Goal: Task Accomplishment & Management: Manage account settings

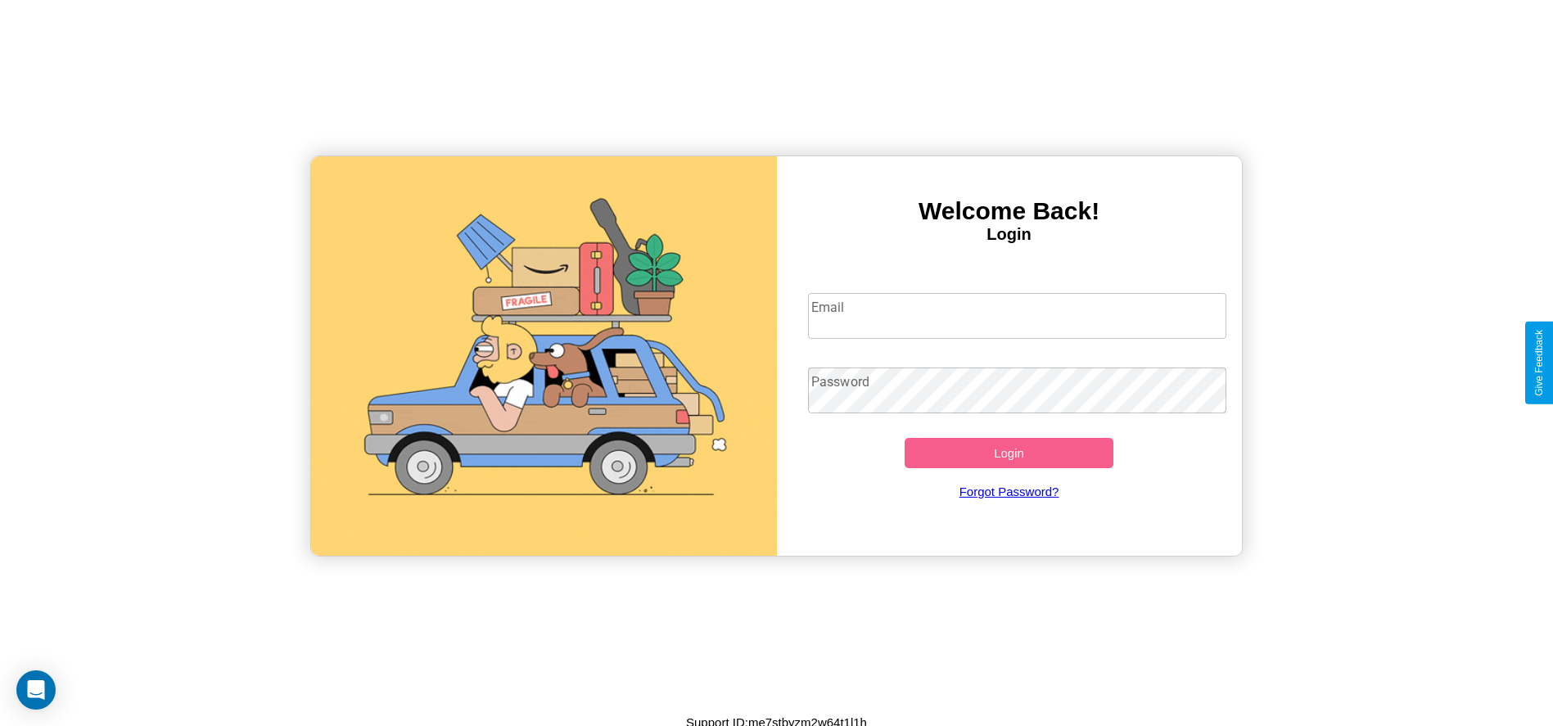
click at [1017, 315] on input "Email" at bounding box center [1017, 316] width 418 height 46
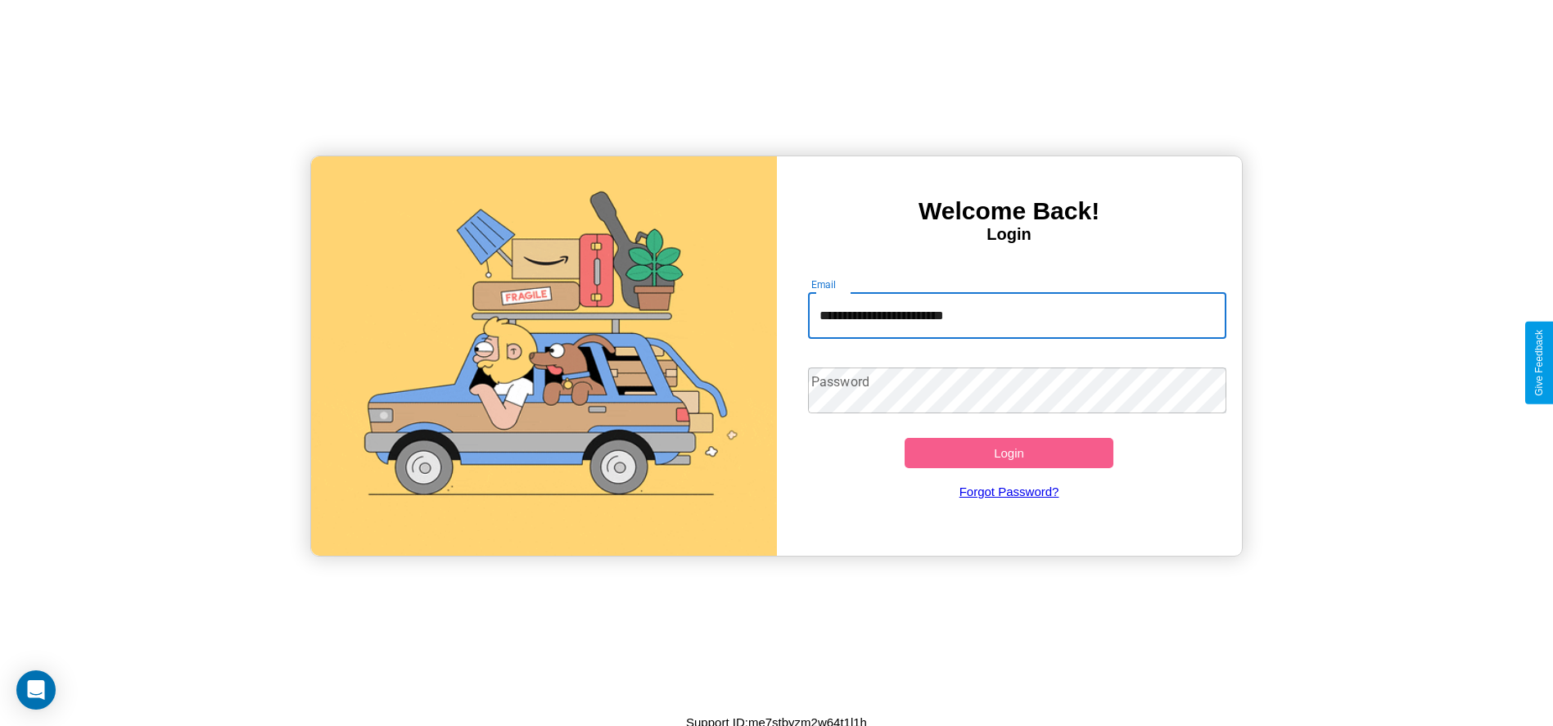
type input "**********"
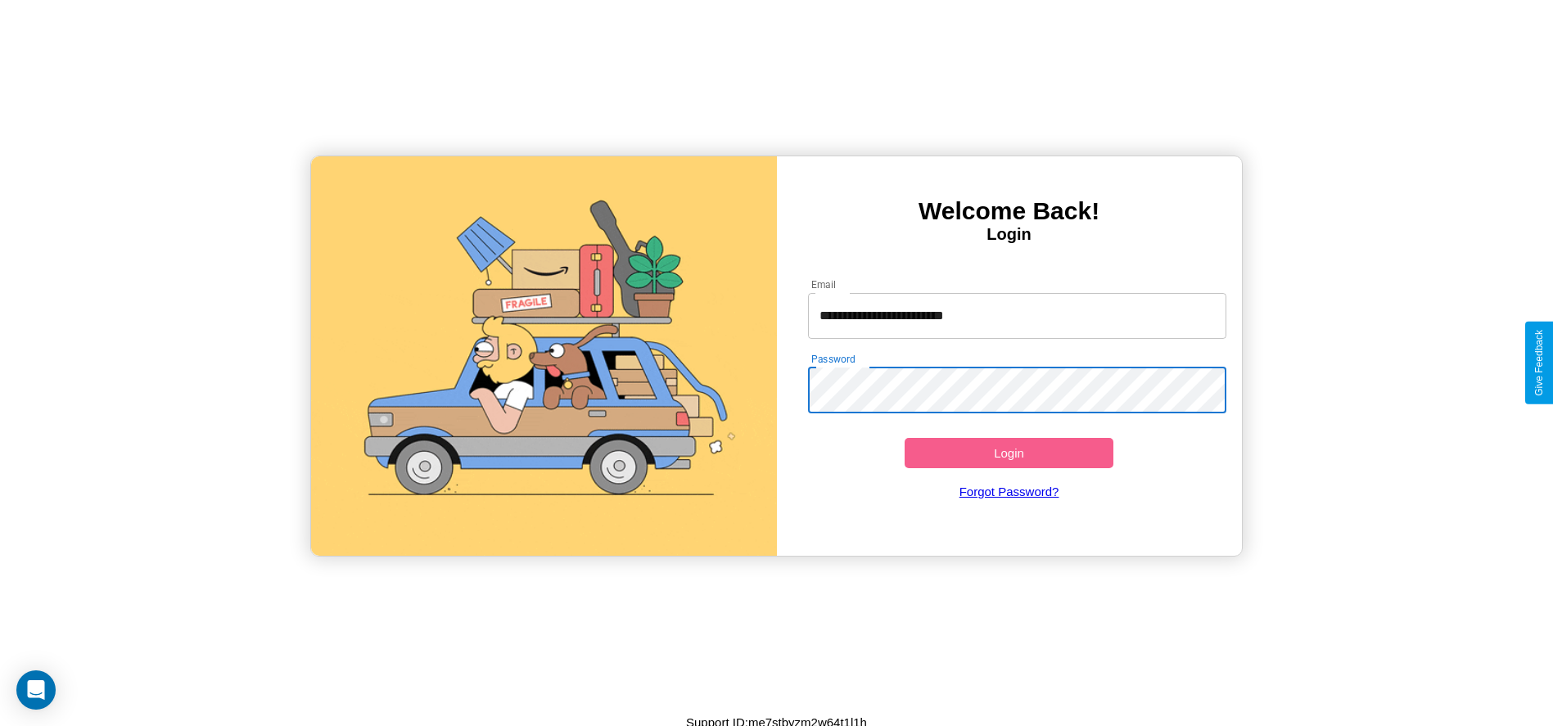
click at [1009, 453] on button "Login" at bounding box center [1010, 453] width 210 height 30
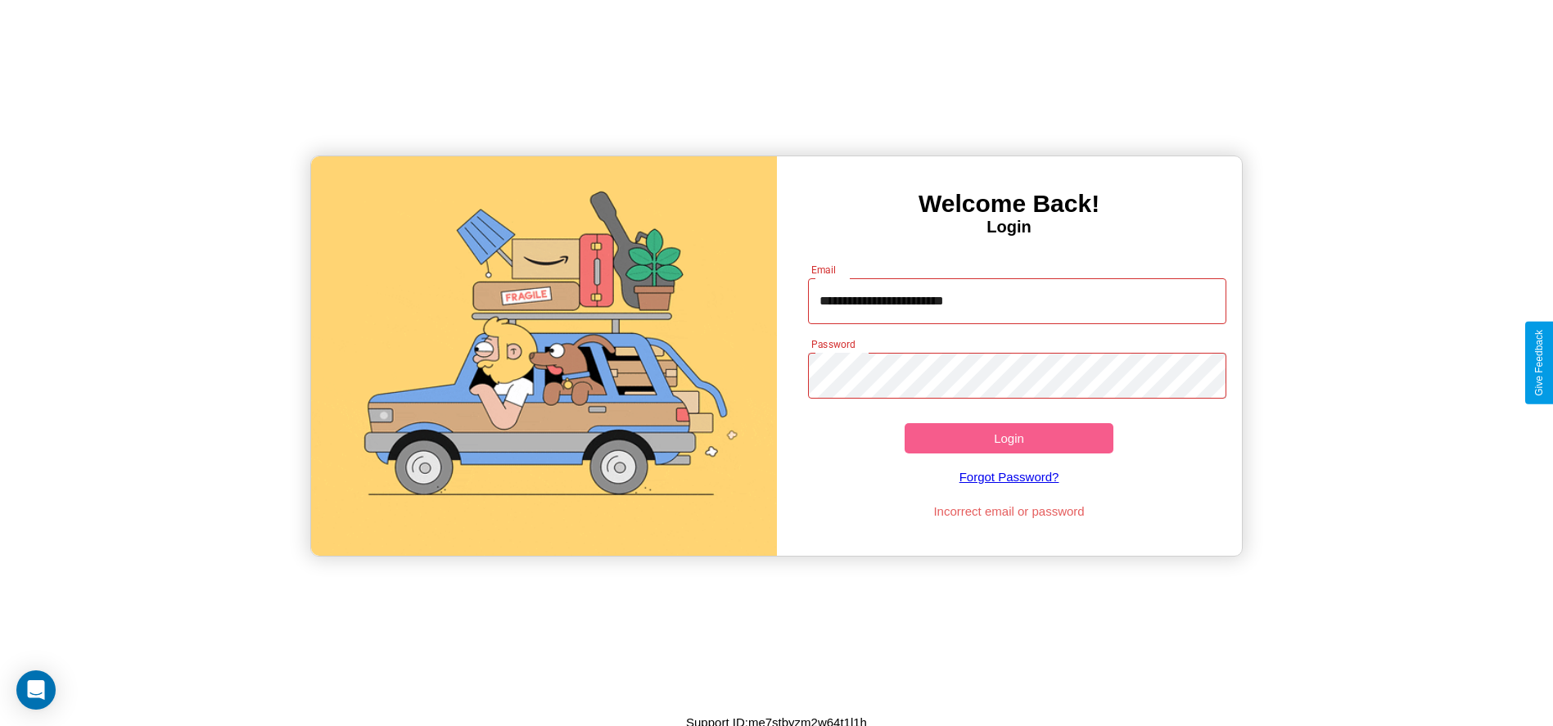
click at [1009, 438] on button "Login" at bounding box center [1010, 438] width 210 height 30
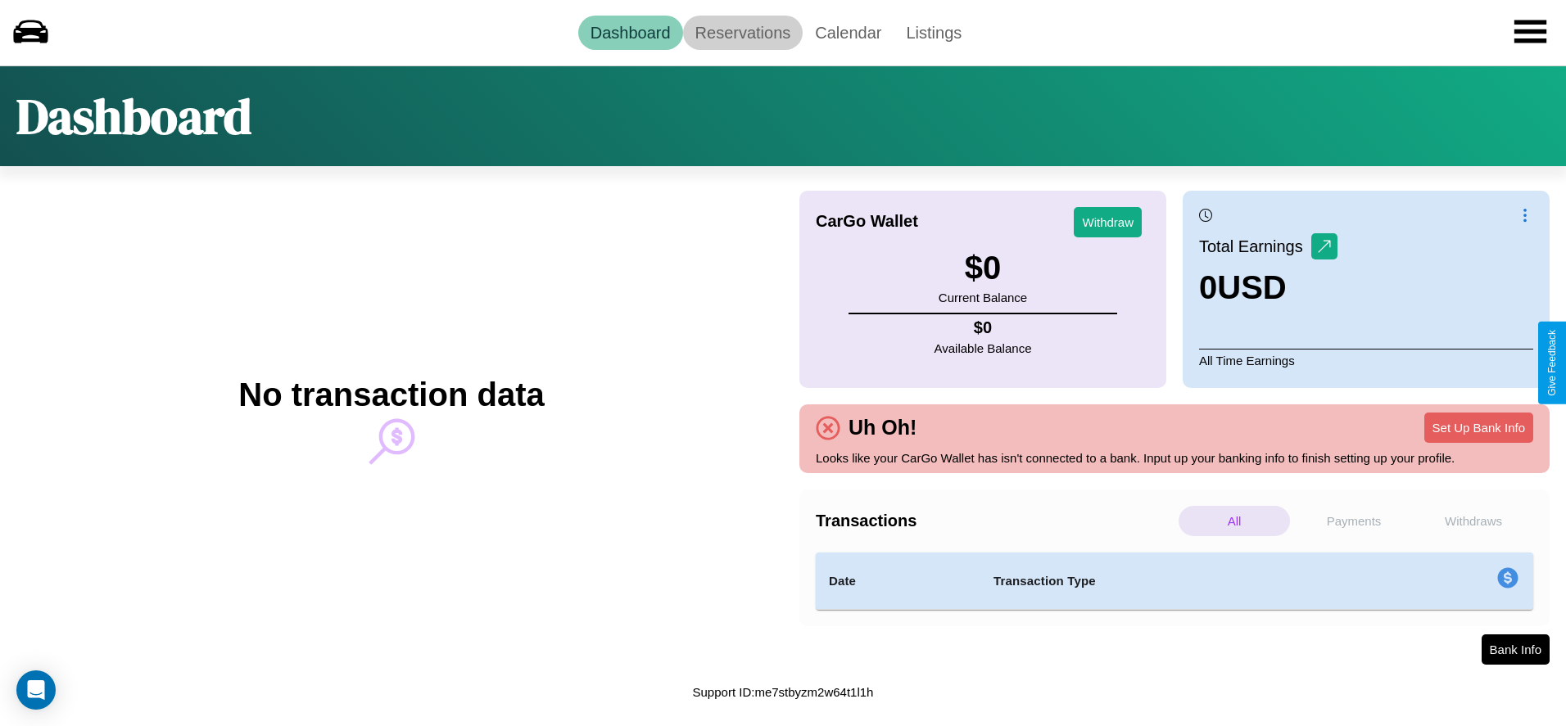
click at [742, 32] on link "Reservations" at bounding box center [743, 33] width 120 height 34
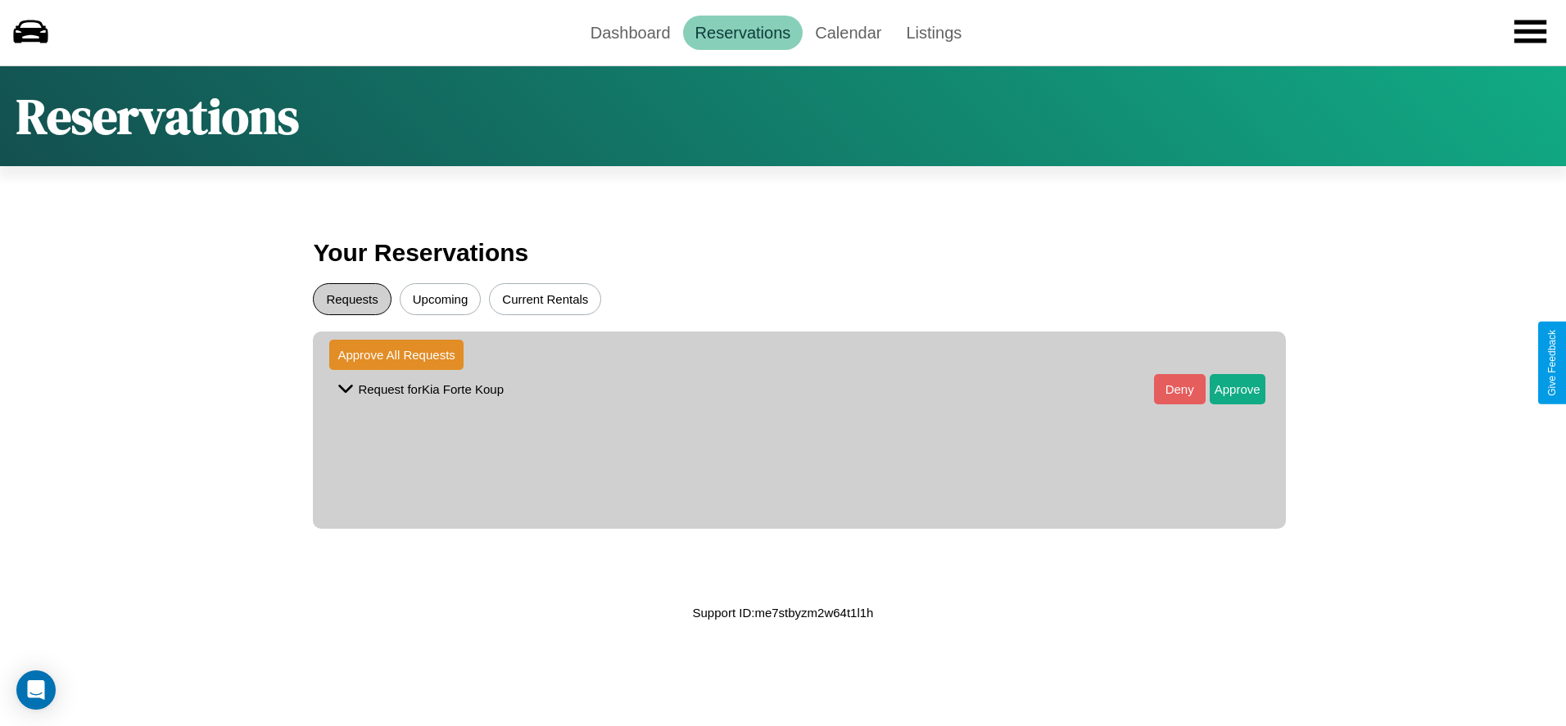
click at [352, 299] on button "Requests" at bounding box center [352, 299] width 78 height 32
click at [1224, 389] on button "Approve" at bounding box center [1238, 389] width 56 height 30
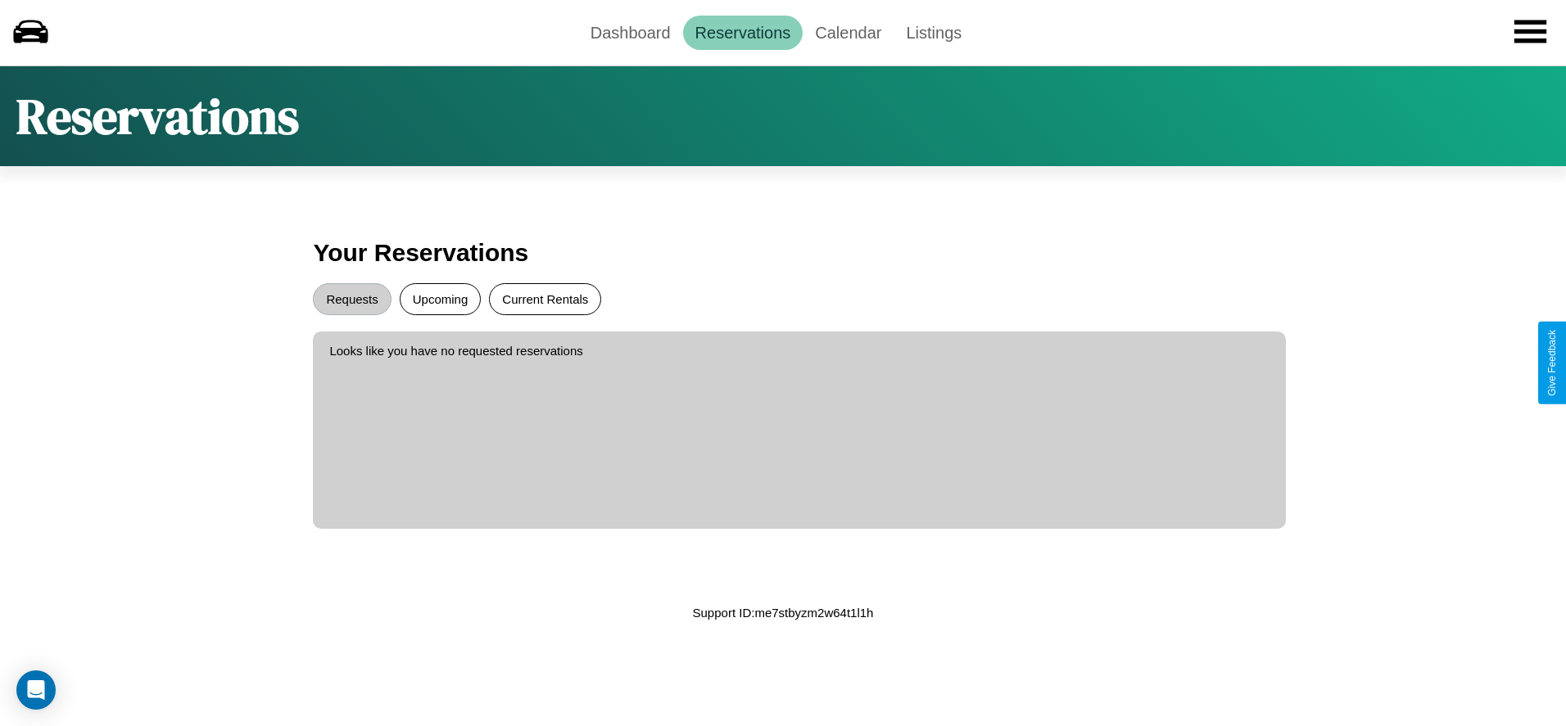
click at [545, 299] on button "Current Rentals" at bounding box center [545, 299] width 112 height 32
click at [630, 32] on link "Dashboard" at bounding box center [630, 33] width 105 height 34
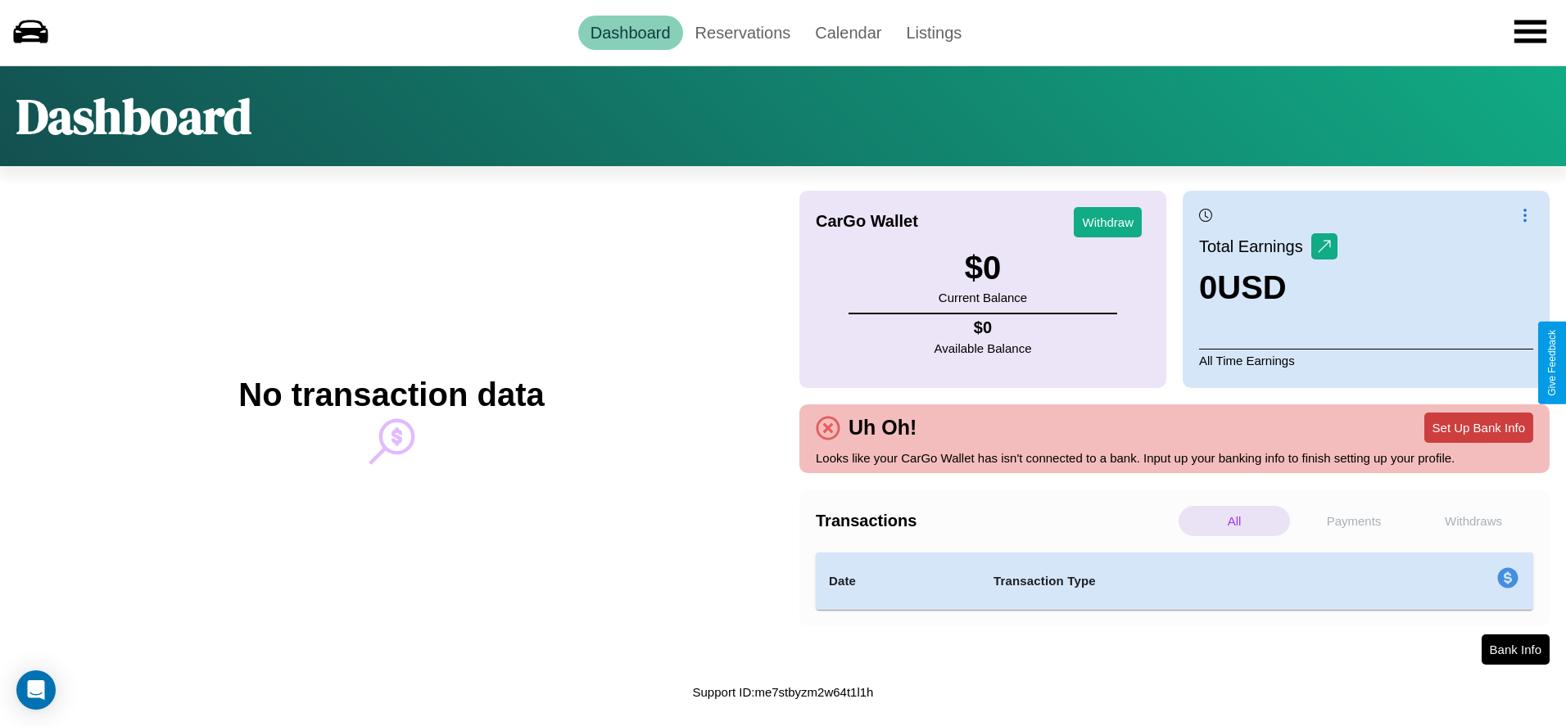
click at [1478, 427] on button "Set Up Bank Info" at bounding box center [1478, 428] width 109 height 30
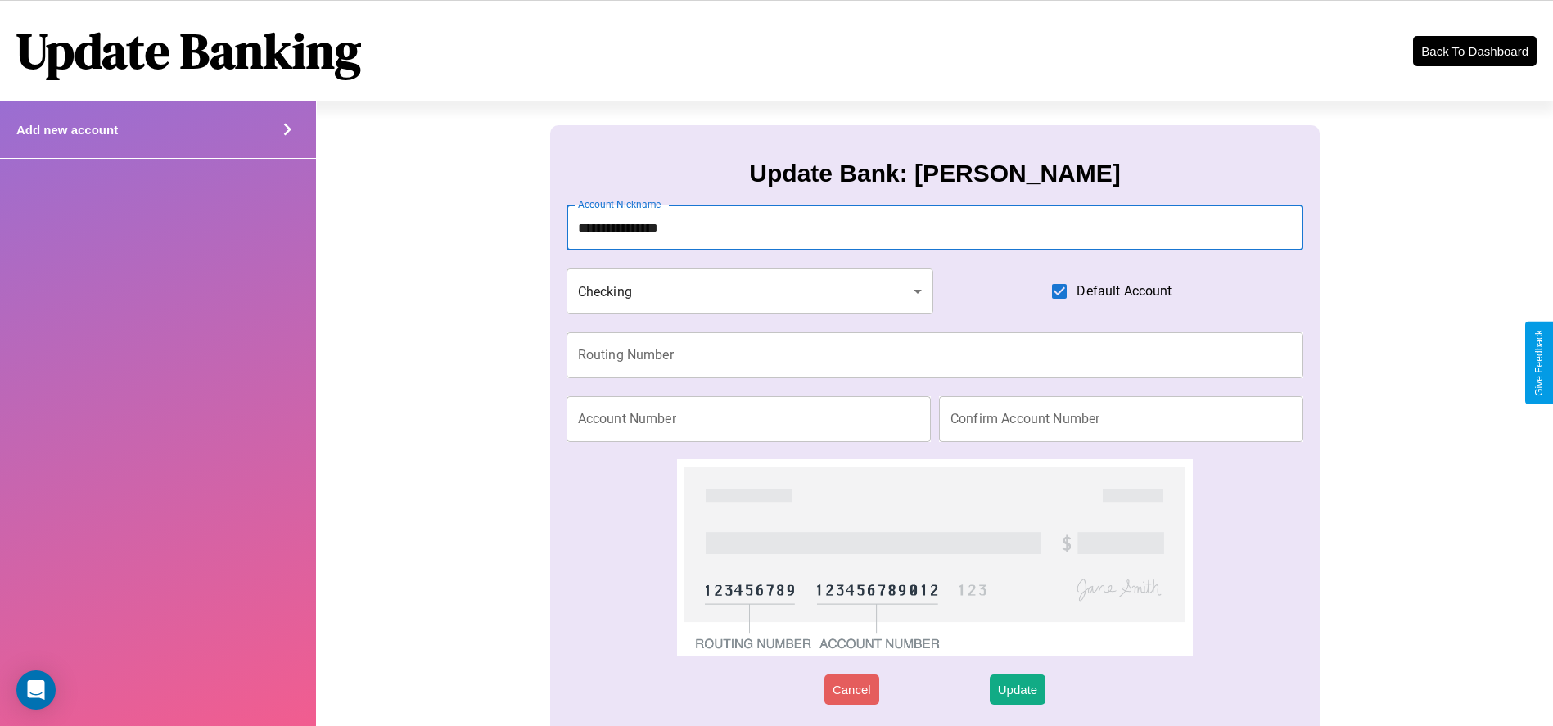
type input "**********"
